Goal: Task Accomplishment & Management: Manage account settings

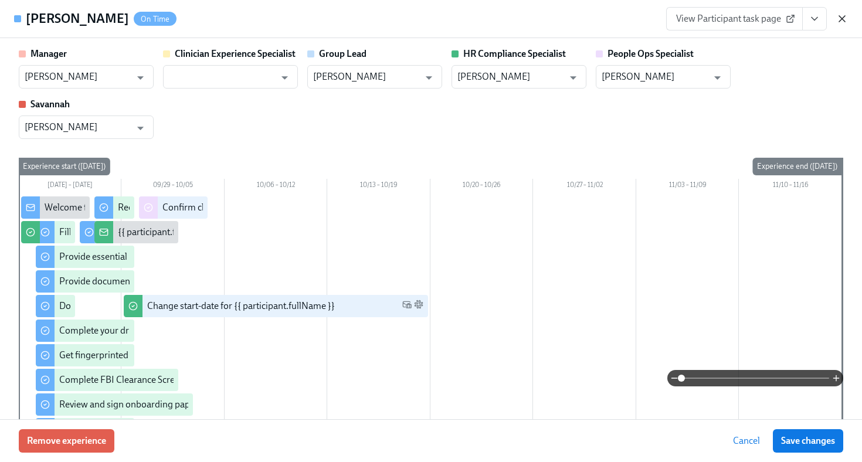
scroll to position [2160, 0]
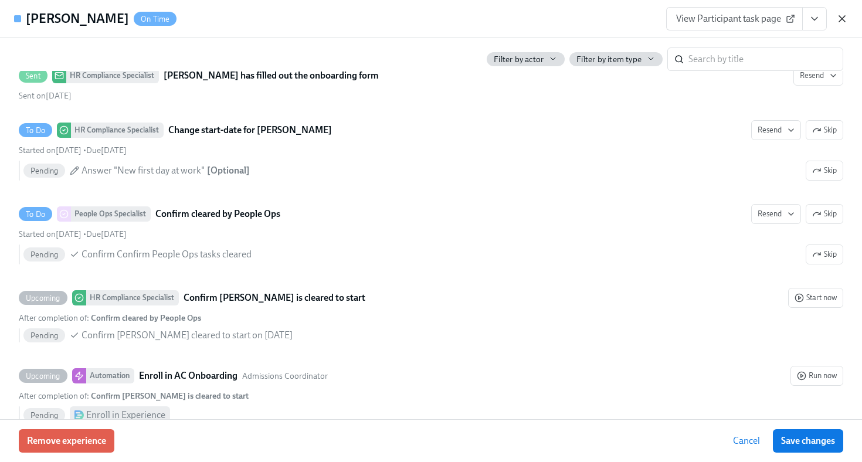
click at [839, 16] on icon "button" at bounding box center [842, 19] width 6 height 6
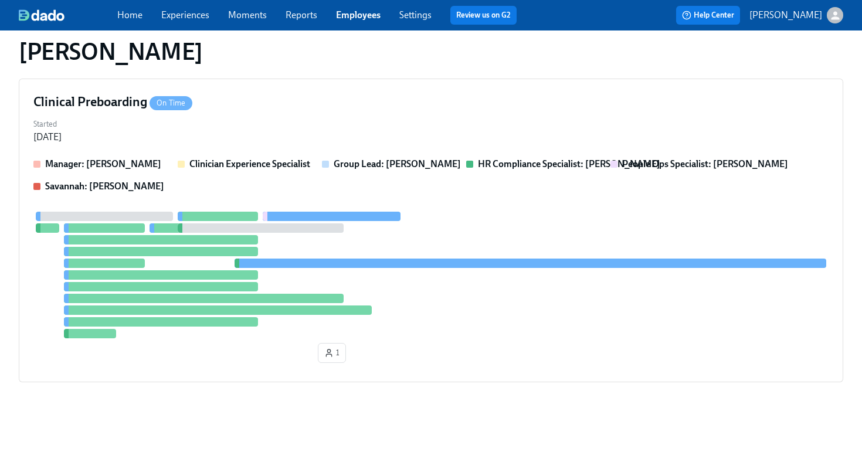
click at [365, 15] on link "Employees" at bounding box center [358, 14] width 45 height 11
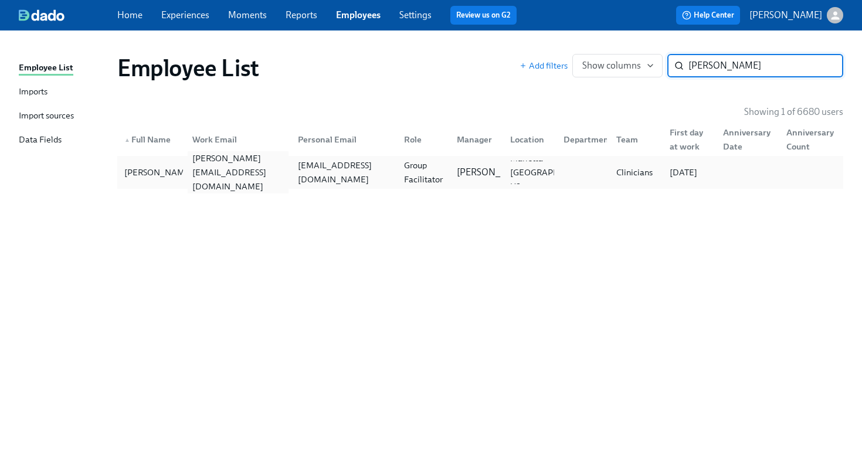
type input "anna jin"
click at [207, 176] on div "anna.jin@charliehealth.com" at bounding box center [238, 172] width 101 height 42
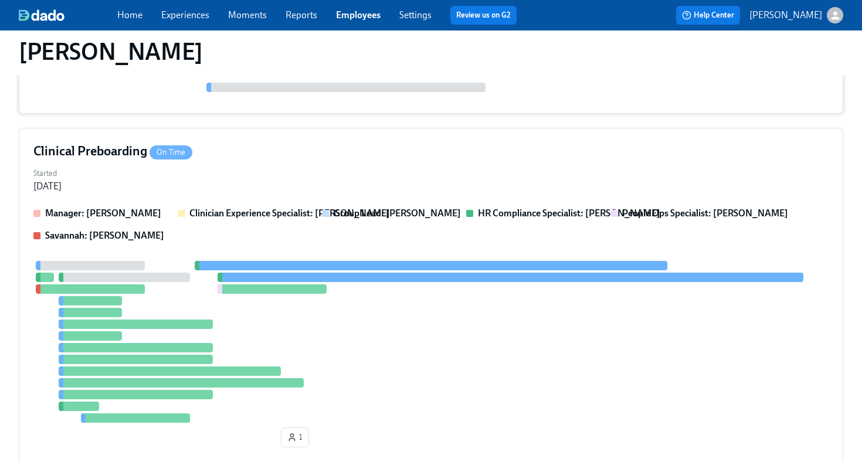
scroll to position [257, 0]
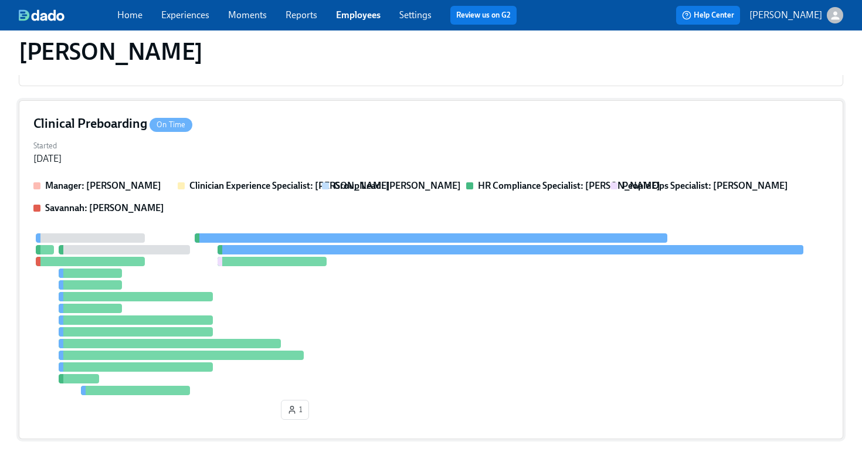
click at [334, 150] on div "Started Sep 21, 2025" at bounding box center [430, 151] width 795 height 28
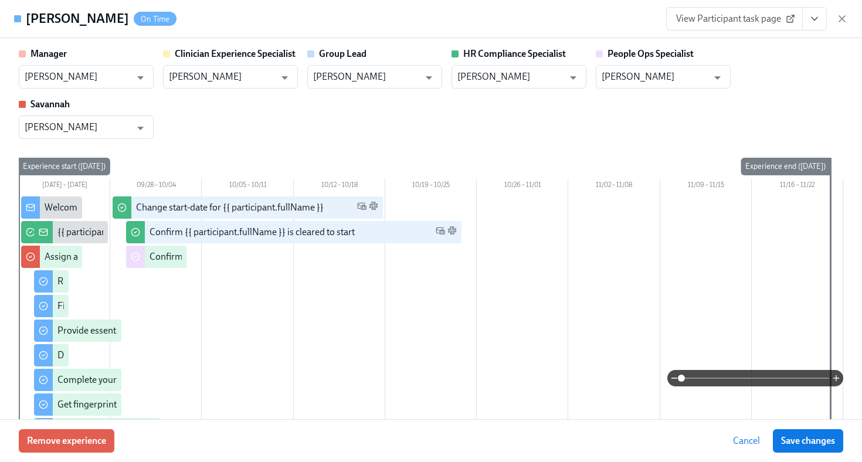
click at [812, 16] on icon "View task page" at bounding box center [815, 19] width 12 height 12
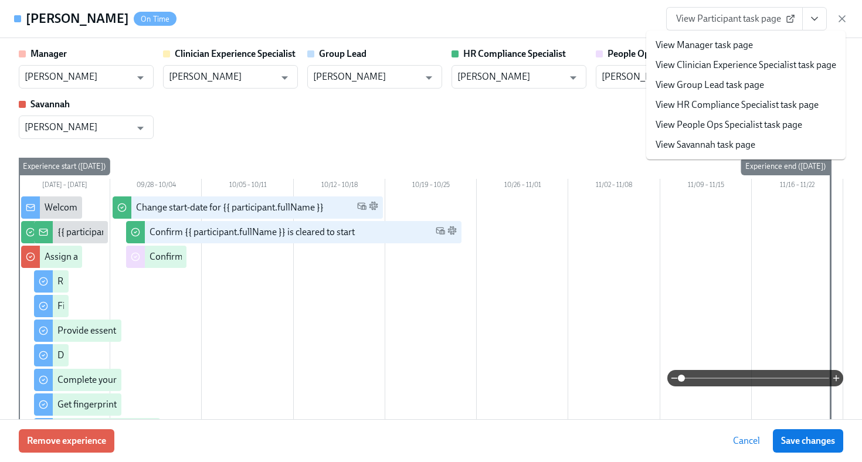
click at [765, 108] on link "View HR Compliance Specialist task page" at bounding box center [737, 105] width 163 height 13
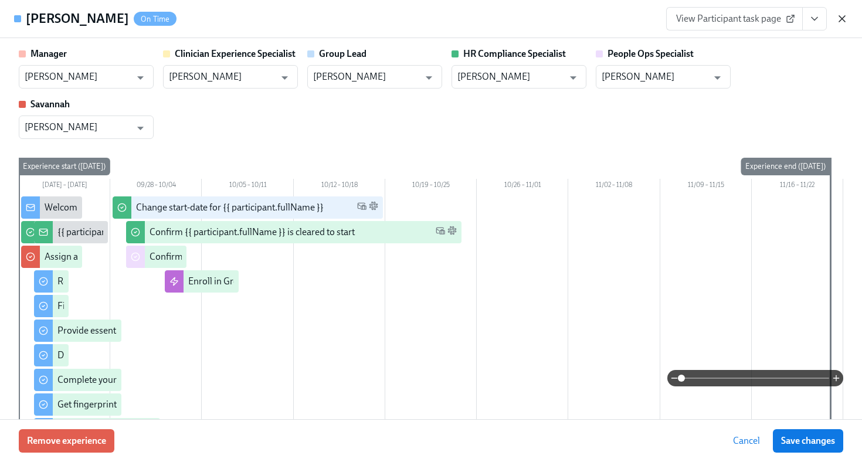
click at [842, 16] on icon "button" at bounding box center [842, 19] width 12 height 12
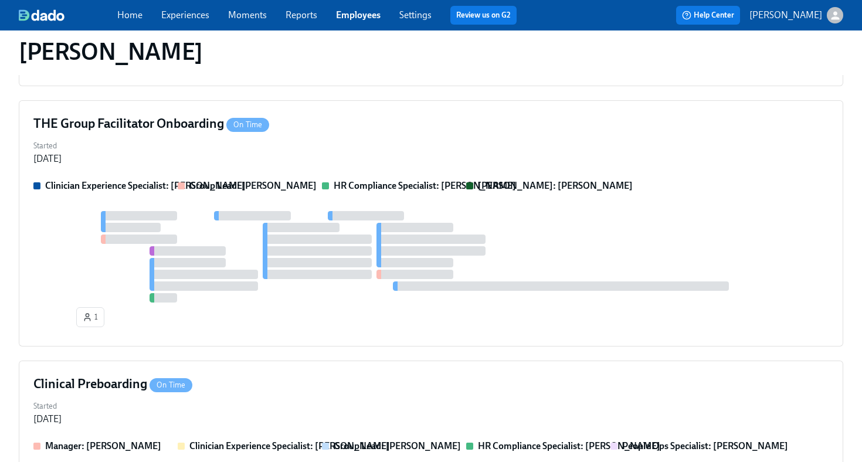
click at [371, 16] on link "Employees" at bounding box center [358, 14] width 45 height 11
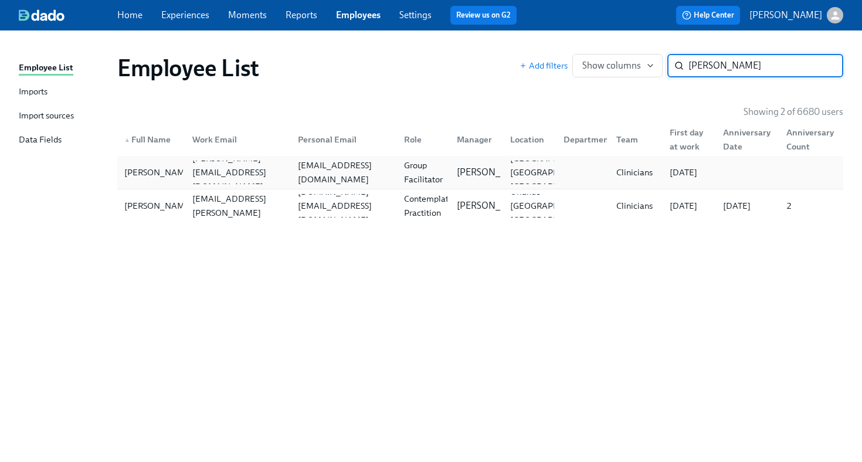
type input "christina smith"
click at [418, 171] on div "Group Facilitator" at bounding box center [423, 172] width 49 height 28
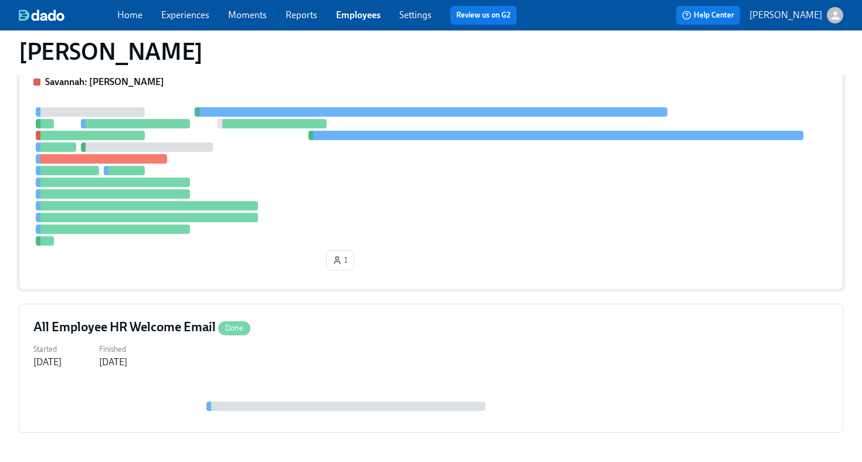
scroll to position [290, 0]
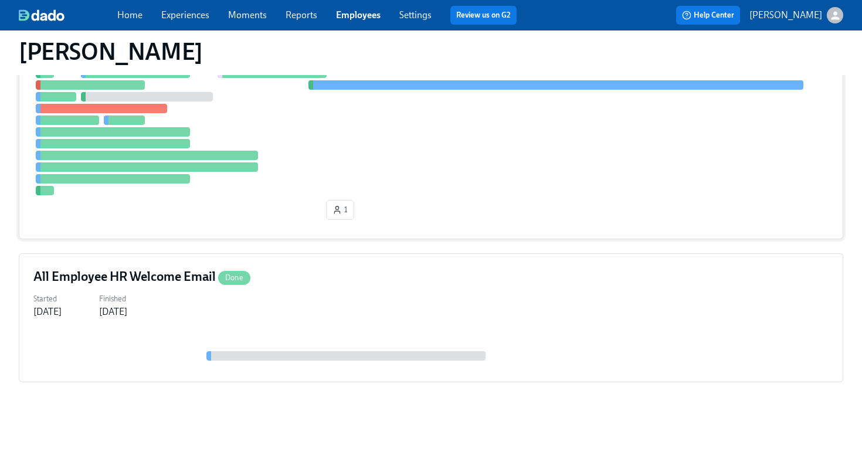
click at [418, 165] on div at bounding box center [430, 126] width 795 height 138
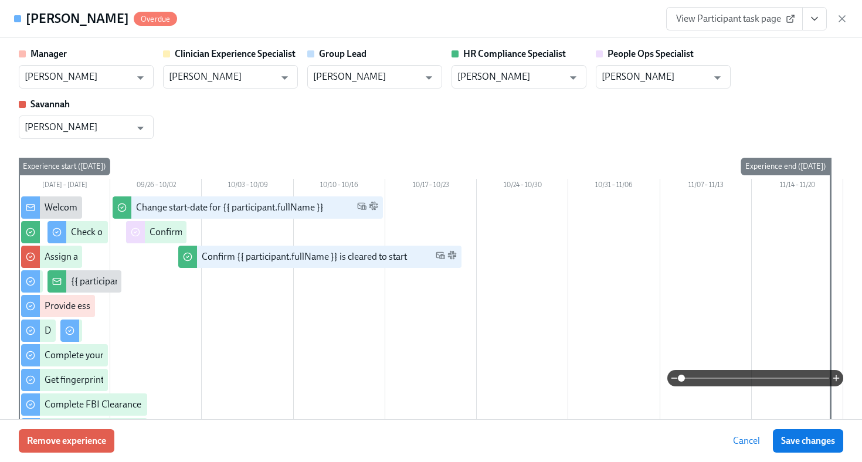
click at [812, 14] on icon "View task page" at bounding box center [815, 19] width 12 height 12
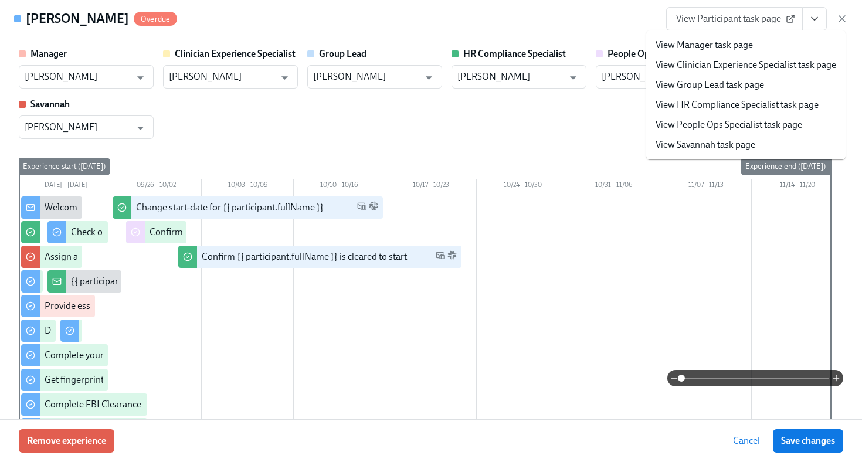
click at [762, 104] on link "View HR Compliance Specialist task page" at bounding box center [737, 105] width 163 height 13
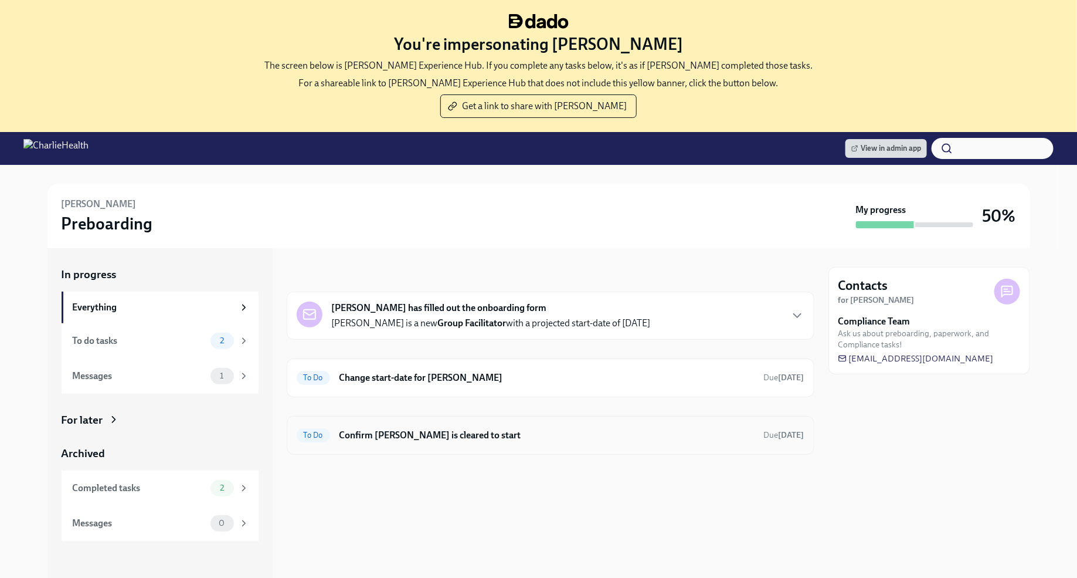
click at [529, 430] on h6 "Confirm [PERSON_NAME] is cleared to start" at bounding box center [547, 435] width 415 height 13
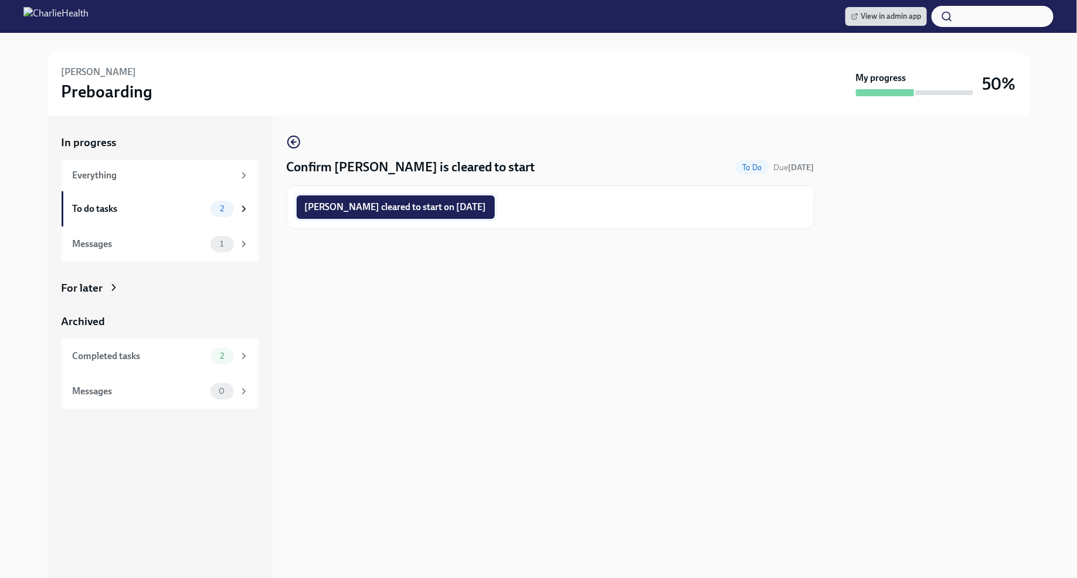
click at [437, 205] on span "Anna Jin cleared to start on 10/06/2025" at bounding box center [396, 207] width 182 height 12
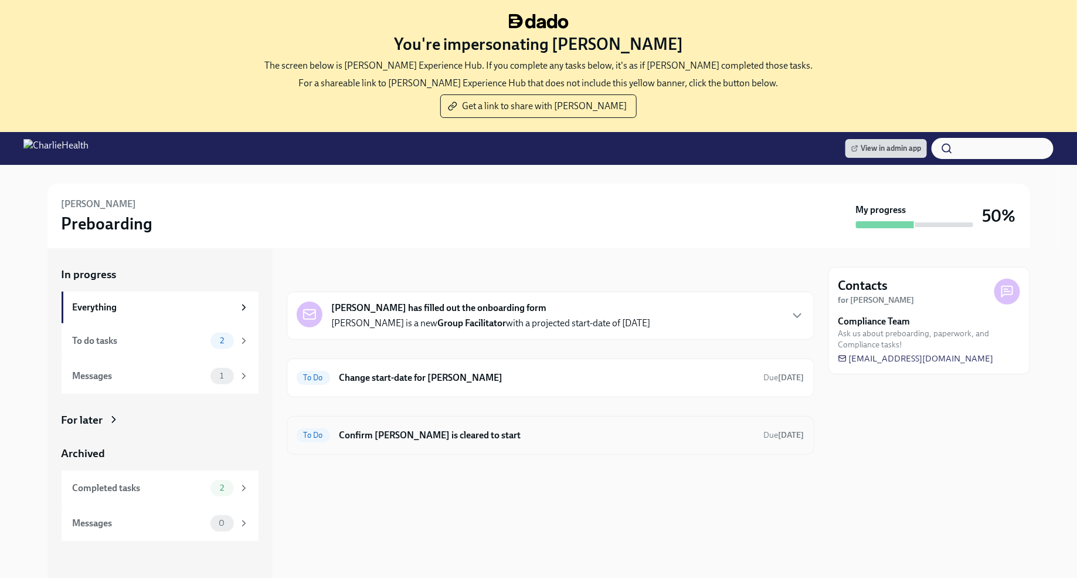
click at [576, 431] on h6 "Confirm [PERSON_NAME] is cleared to start" at bounding box center [547, 435] width 415 height 13
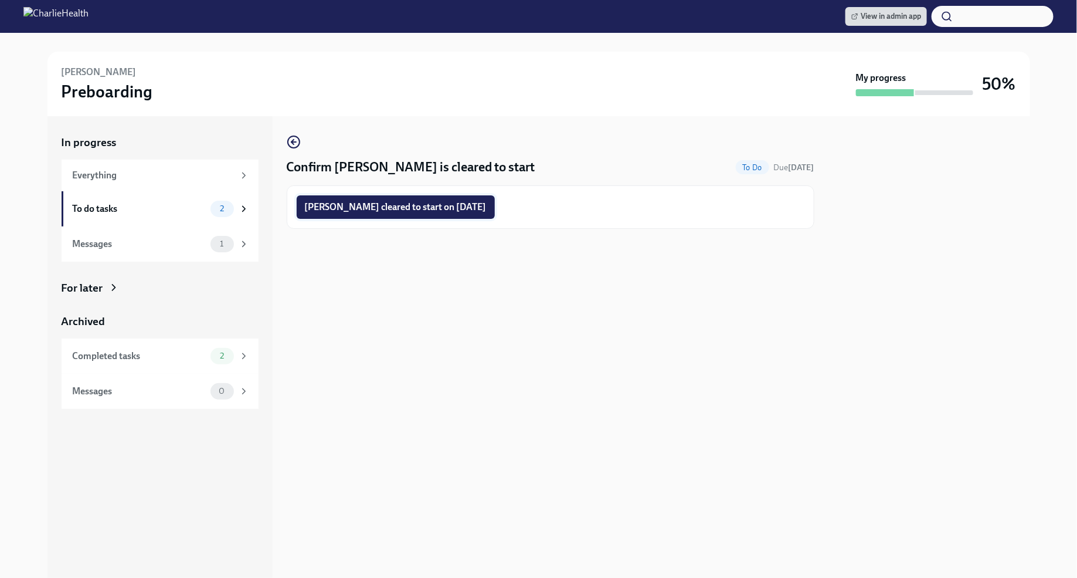
click at [463, 206] on span "[PERSON_NAME] cleared to start on [DATE]" at bounding box center [396, 207] width 182 height 12
